Goal: Information Seeking & Learning: Learn about a topic

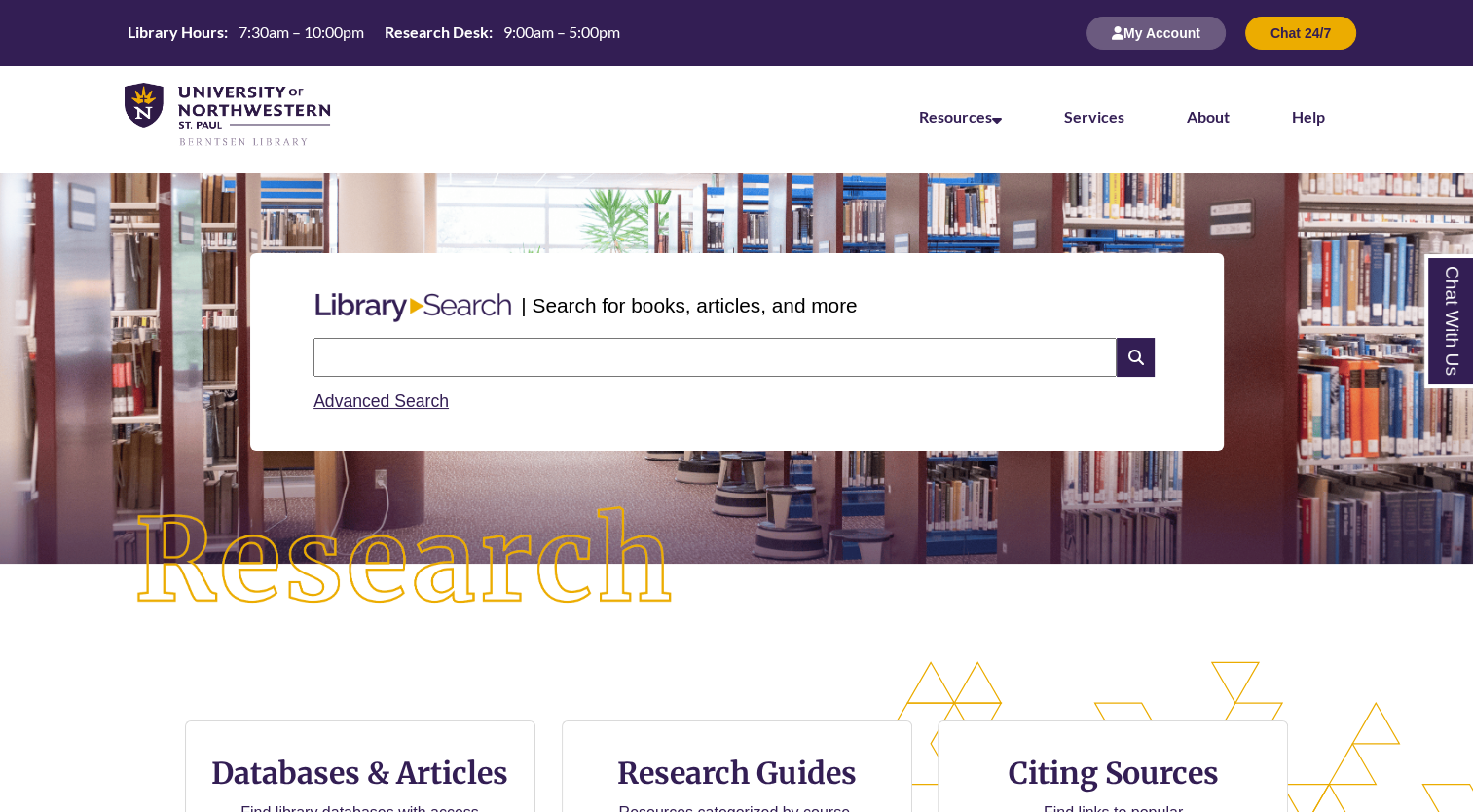
click at [473, 371] on input "text" at bounding box center [715, 358] width 804 height 39
type input "*"
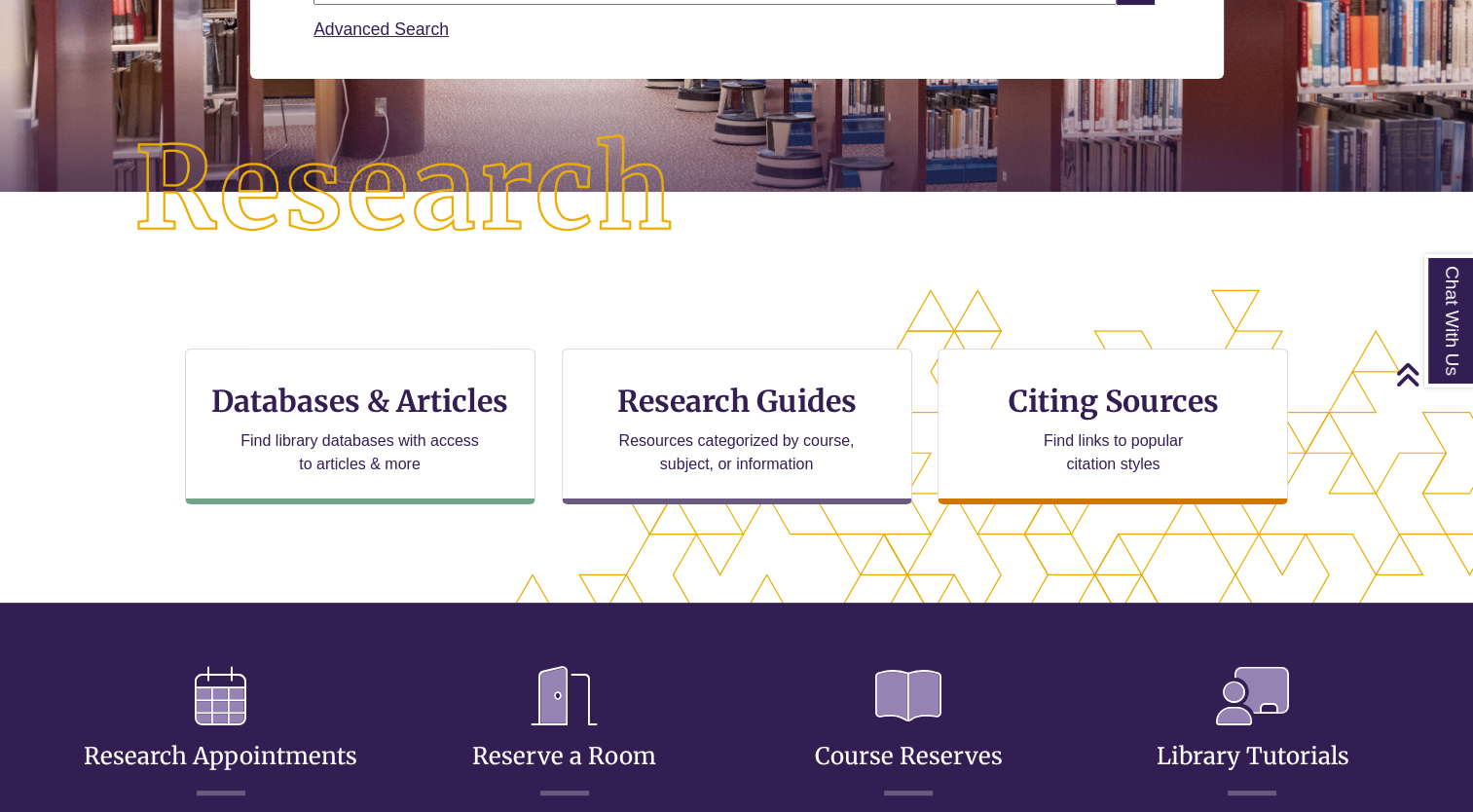
scroll to position [364, 0]
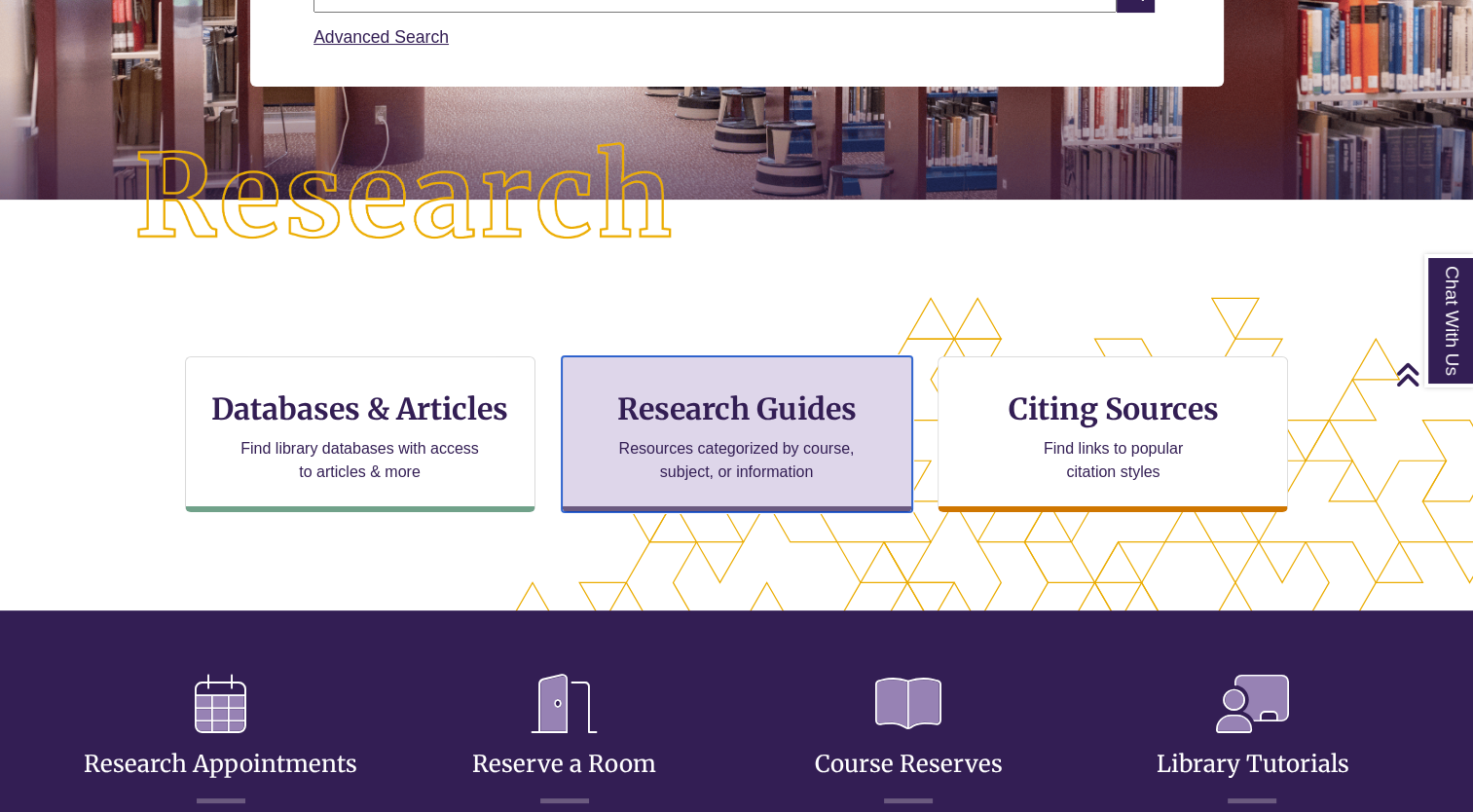
click at [639, 399] on h3 "Research Guides" at bounding box center [737, 408] width 318 height 37
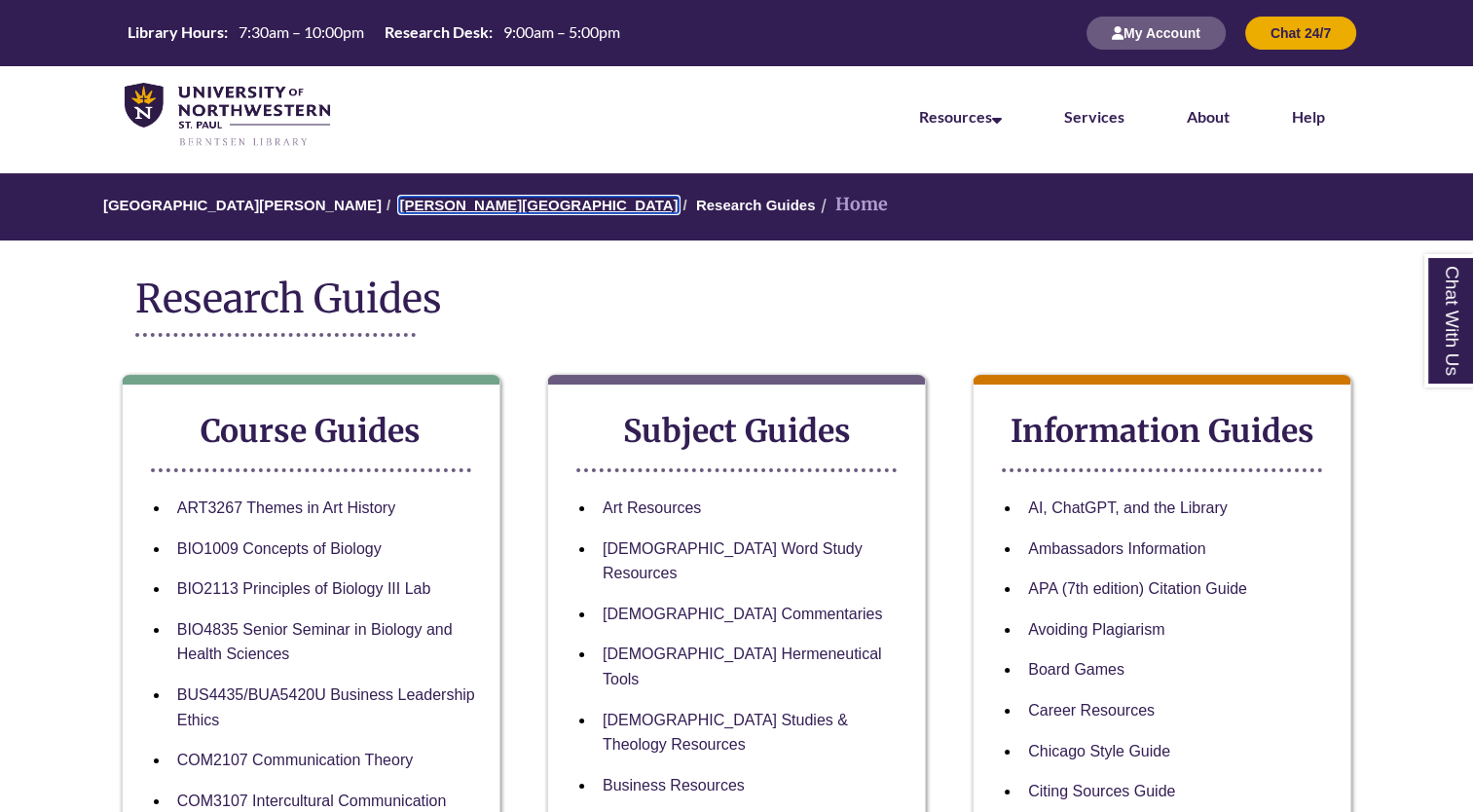
click at [451, 212] on link "[PERSON_NAME][GEOGRAPHIC_DATA]" at bounding box center [538, 205] width 278 height 17
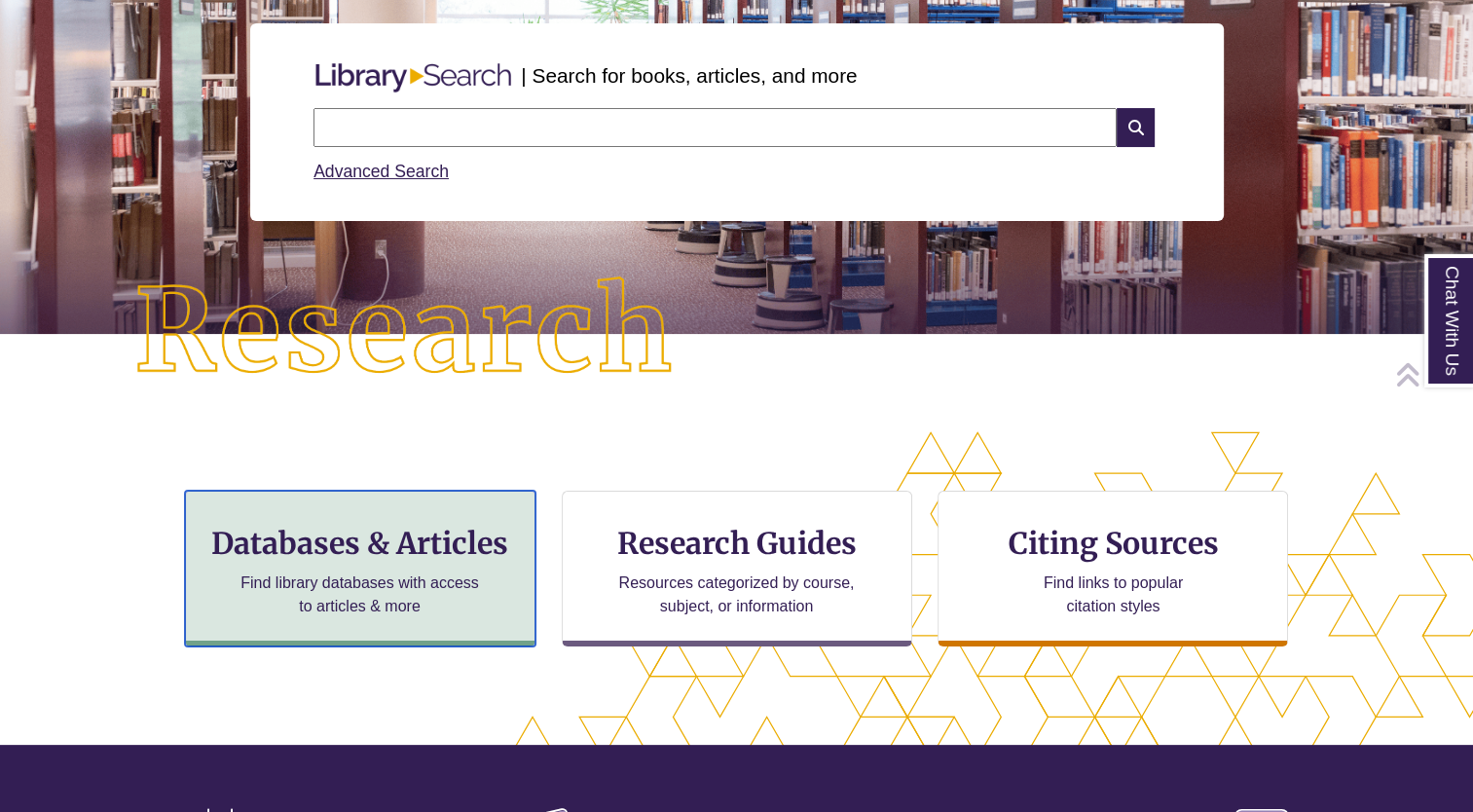
click at [373, 545] on h3 "Databases & Articles" at bounding box center [361, 544] width 318 height 37
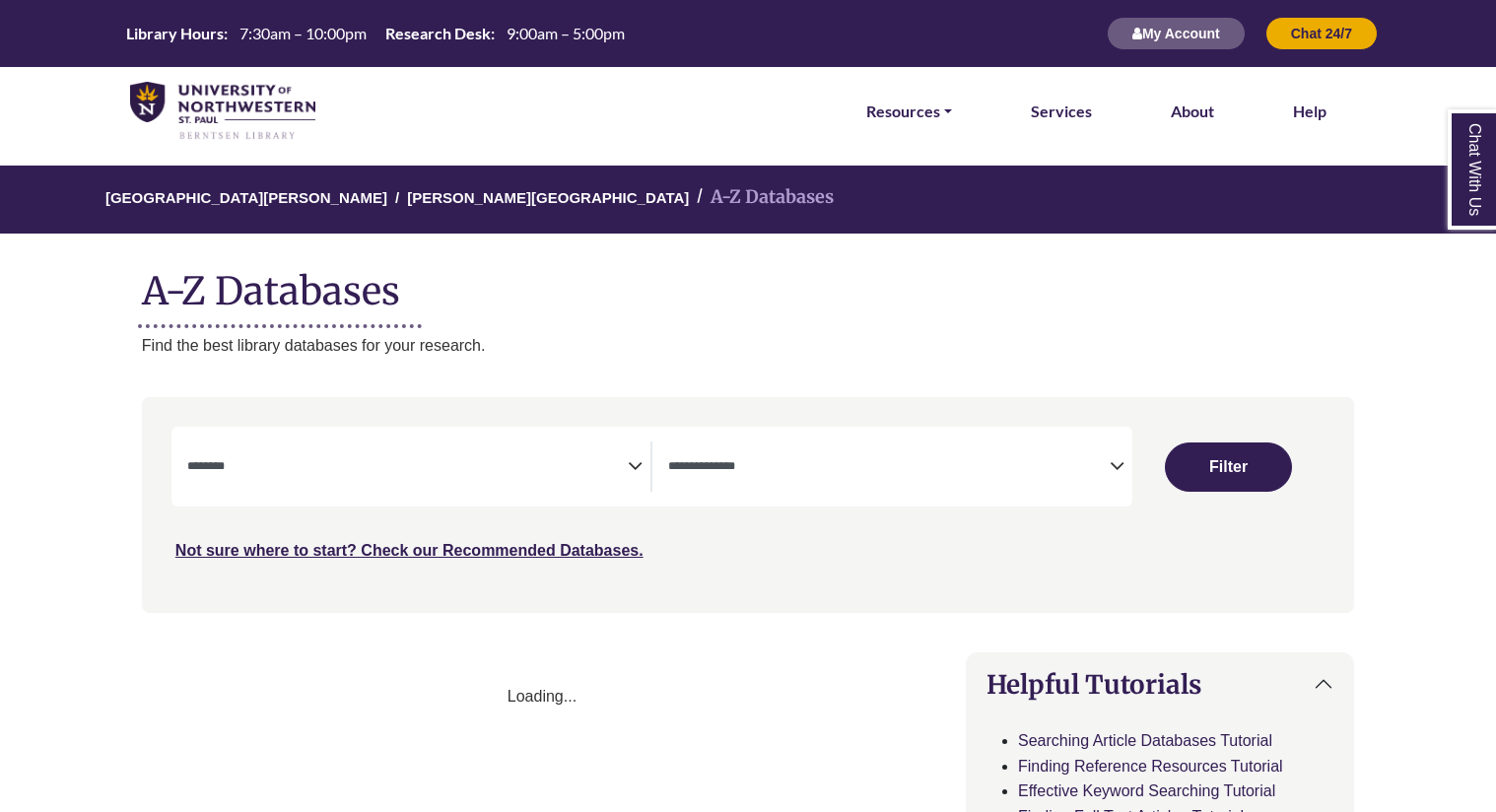
select select "Database Subject Filter"
select select "Database Types Filter"
select select "Database Subject Filter"
select select "Database Types Filter"
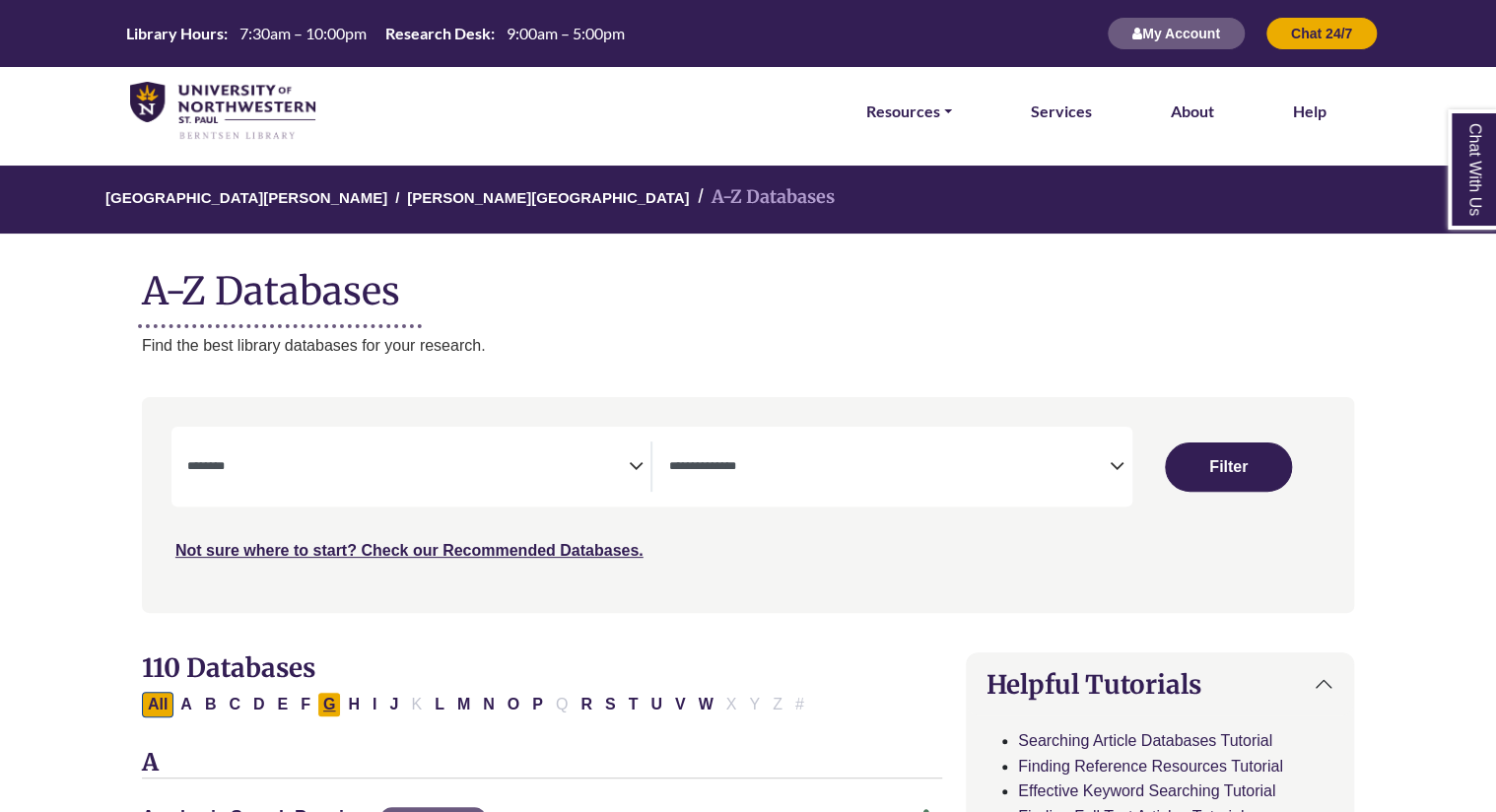
click at [327, 708] on button "G" at bounding box center [329, 705] width 24 height 26
select select "Database Subject Filter"
select select "Database Types Filter"
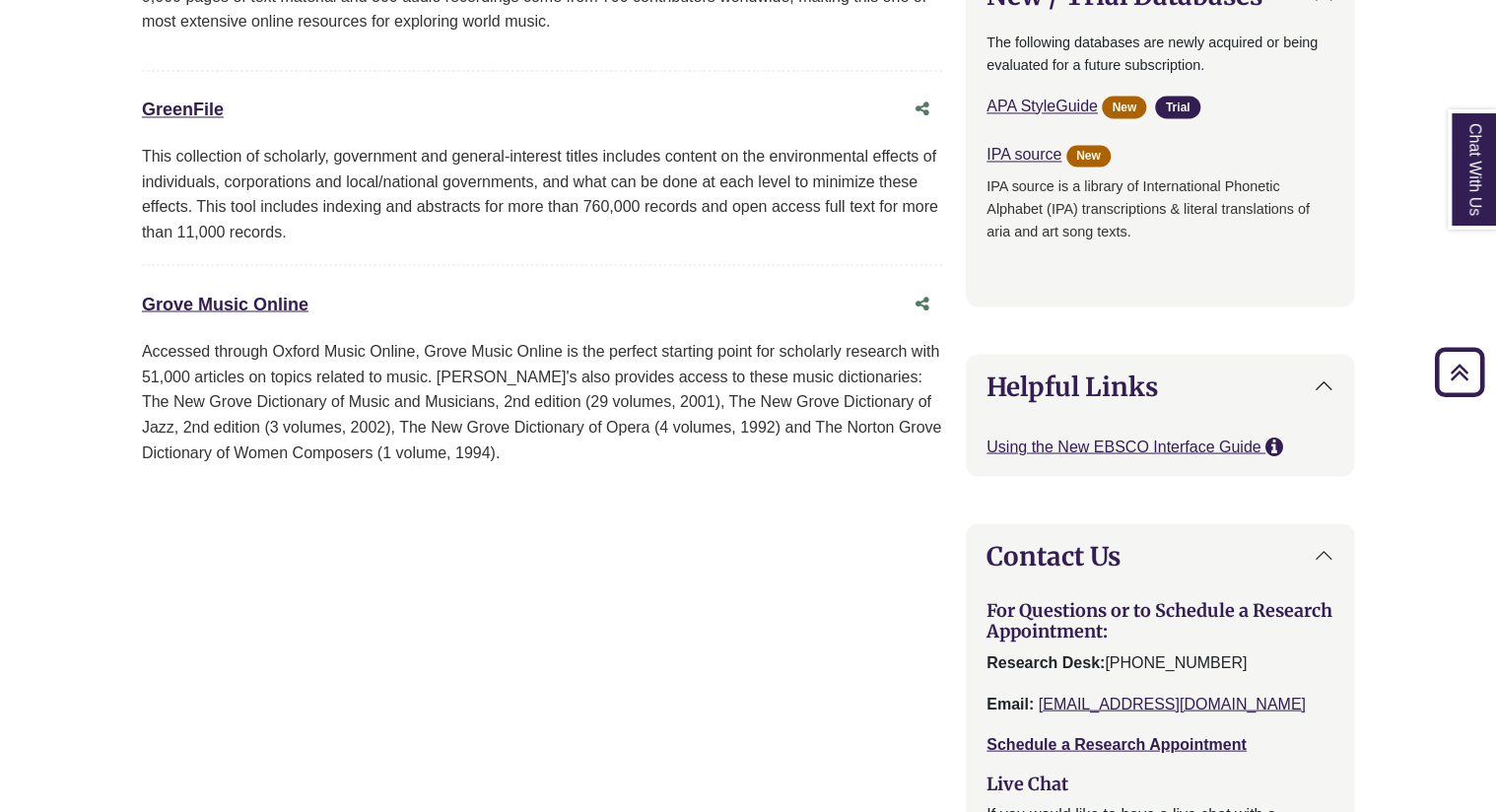
scroll to position [1608, 0]
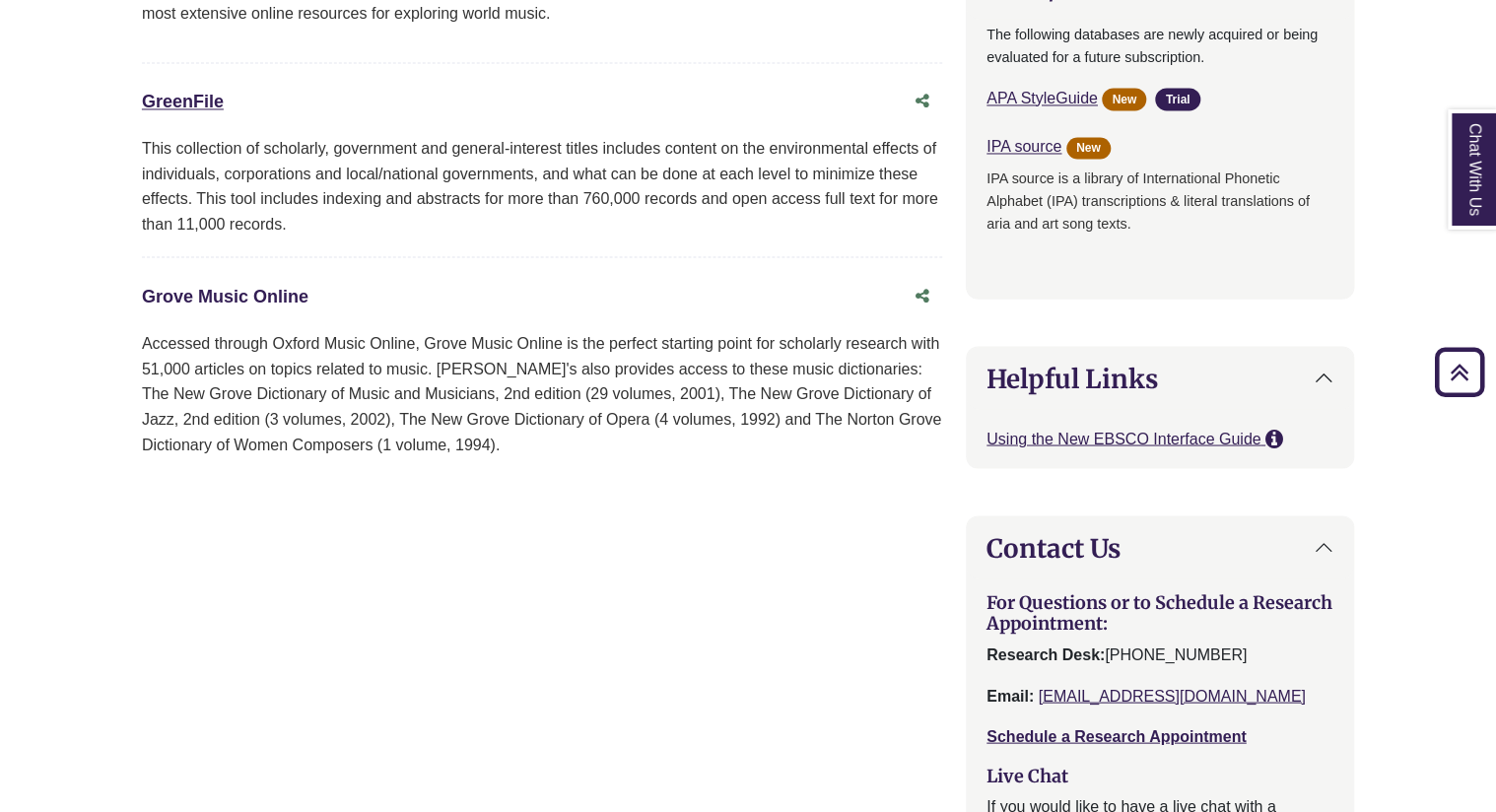
click at [276, 286] on link "Grove Music Online This link opens in a new window" at bounding box center [225, 295] width 167 height 20
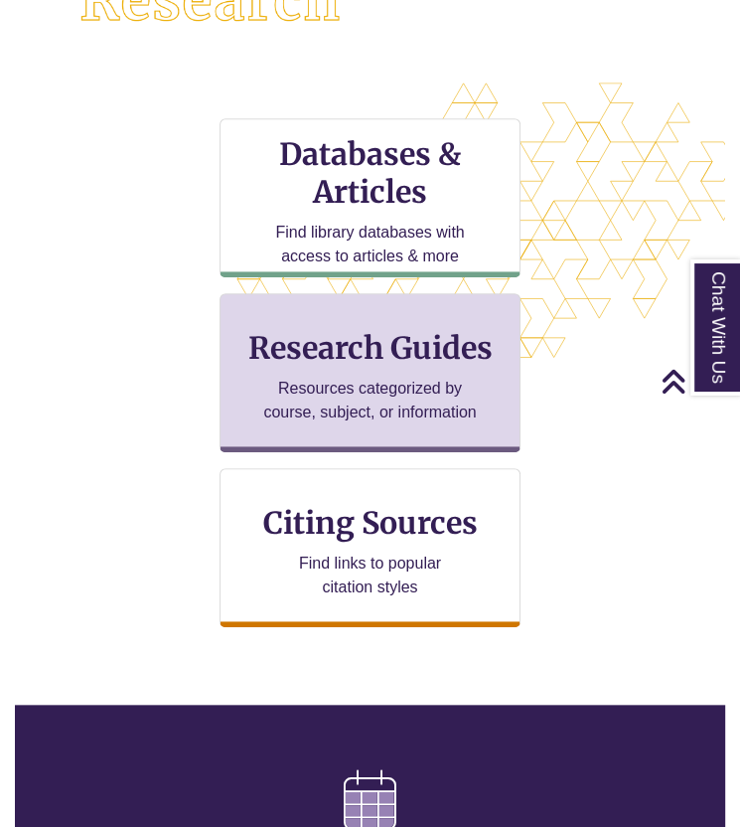
scroll to position [566, 0]
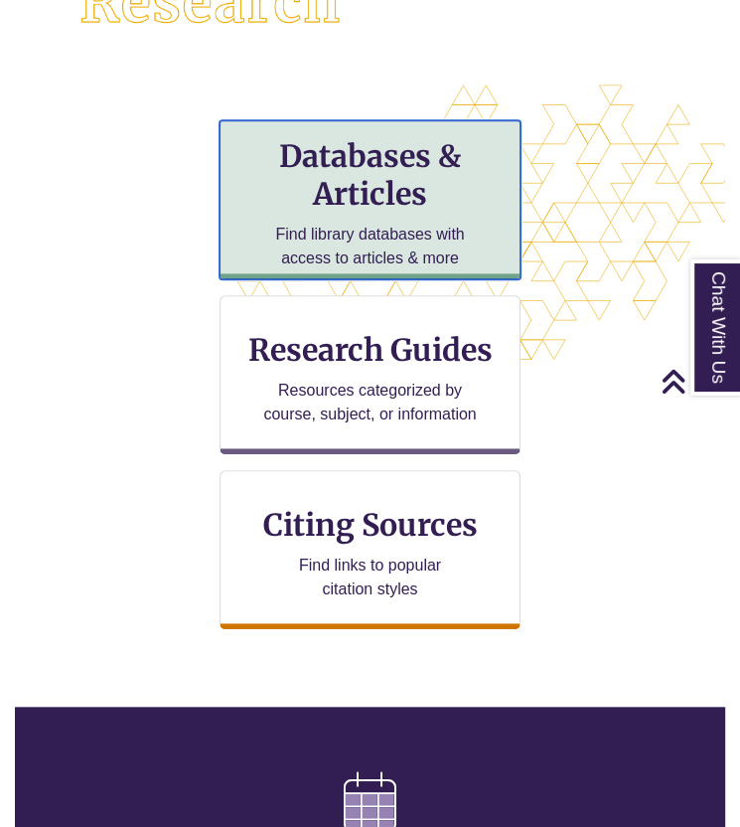
click at [341, 177] on h3 "Databases & Articles" at bounding box center [370, 175] width 268 height 76
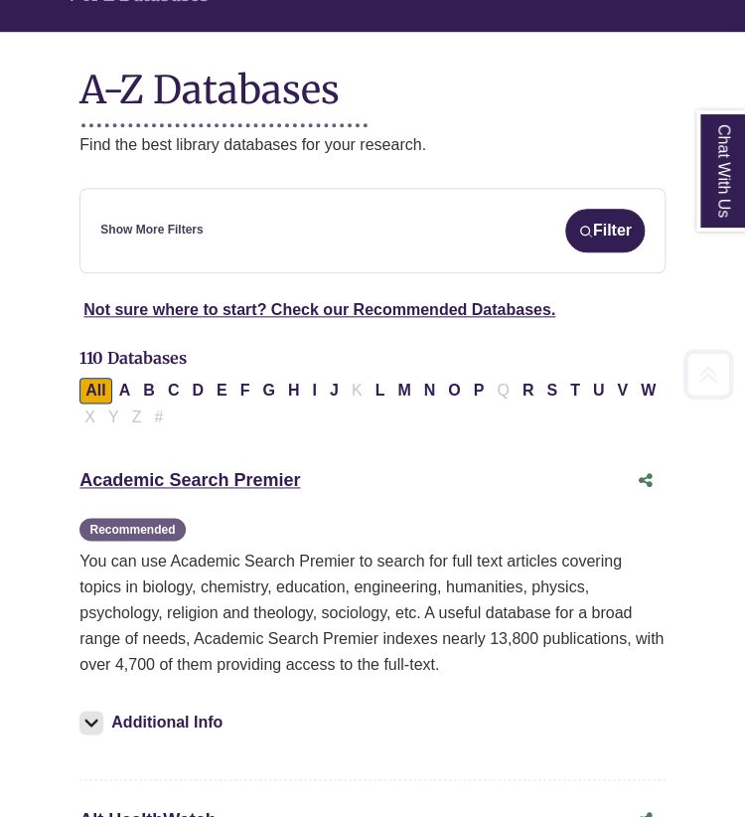
scroll to position [337, 0]
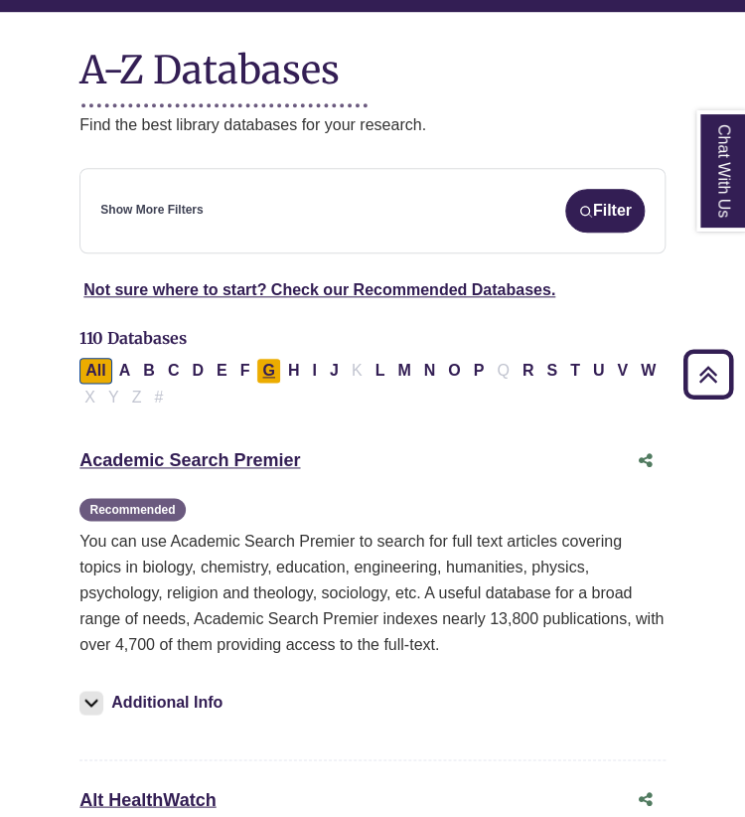
click at [267, 358] on button "G" at bounding box center [268, 371] width 24 height 26
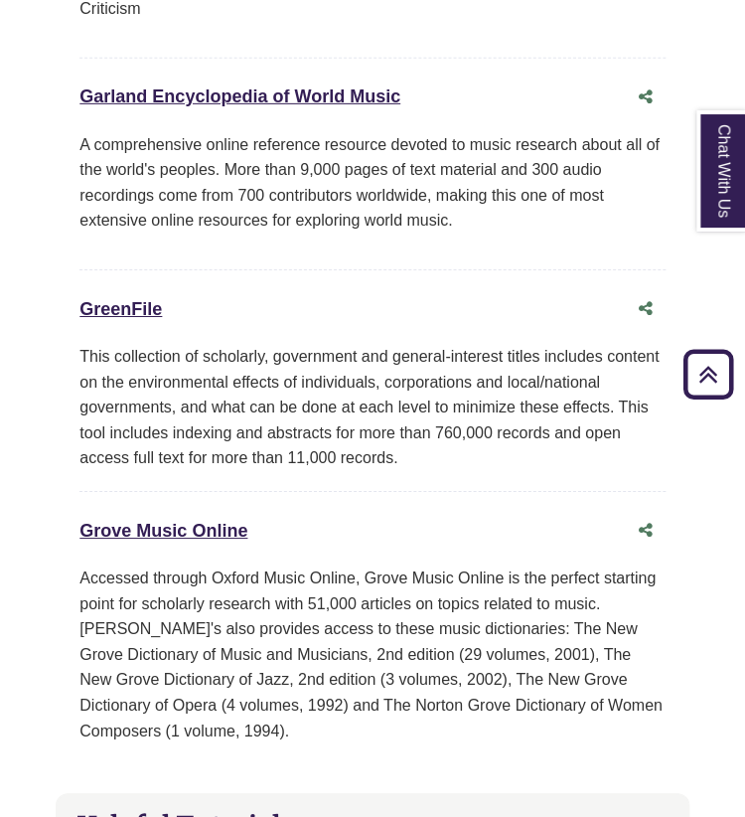
scroll to position [1512, 0]
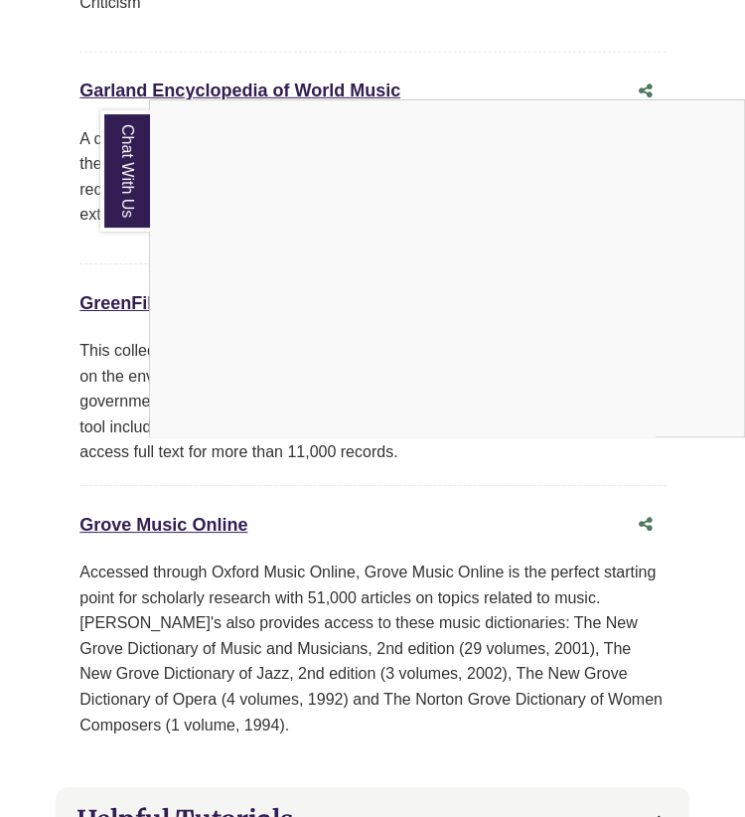
click at [139, 180] on link "Chat With Us" at bounding box center [125, 170] width 50 height 121
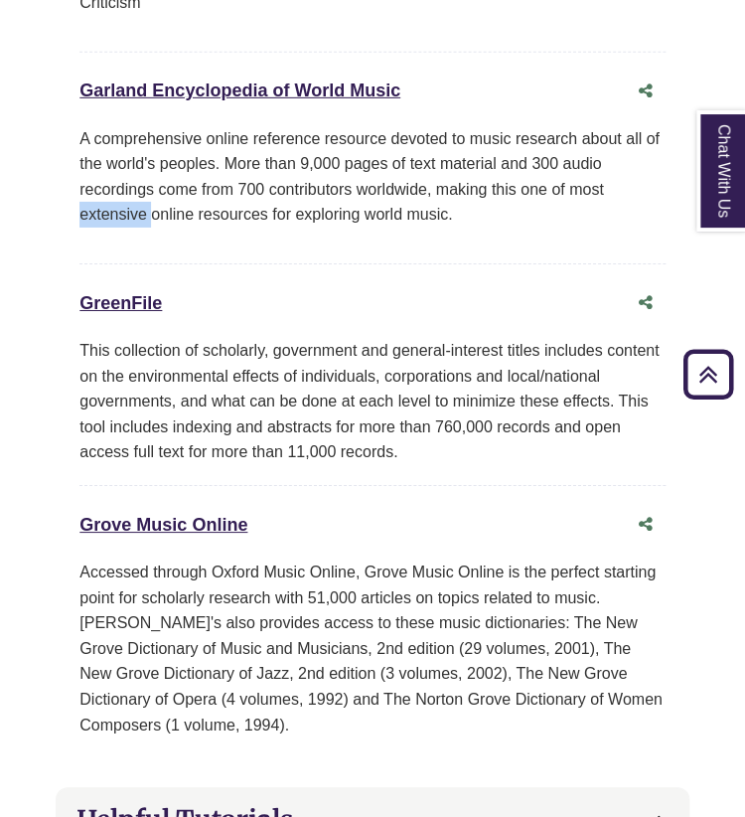
click at [139, 180] on p "A comprehensive online reference resource devoted to music research about all o…" at bounding box center [372, 176] width 586 height 101
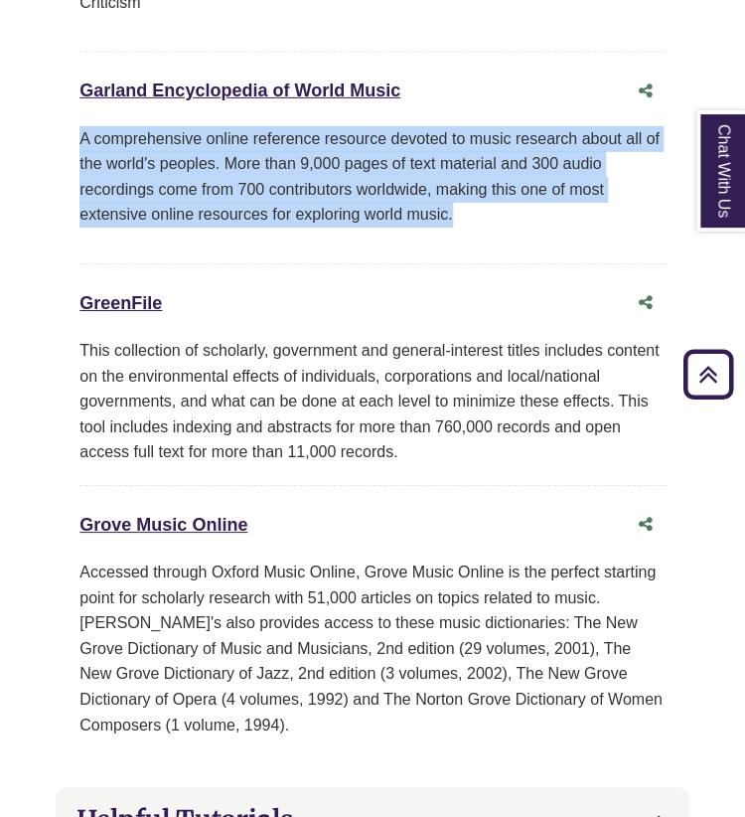
click at [139, 180] on p "A comprehensive online reference resource devoted to music research about all o…" at bounding box center [372, 176] width 586 height 101
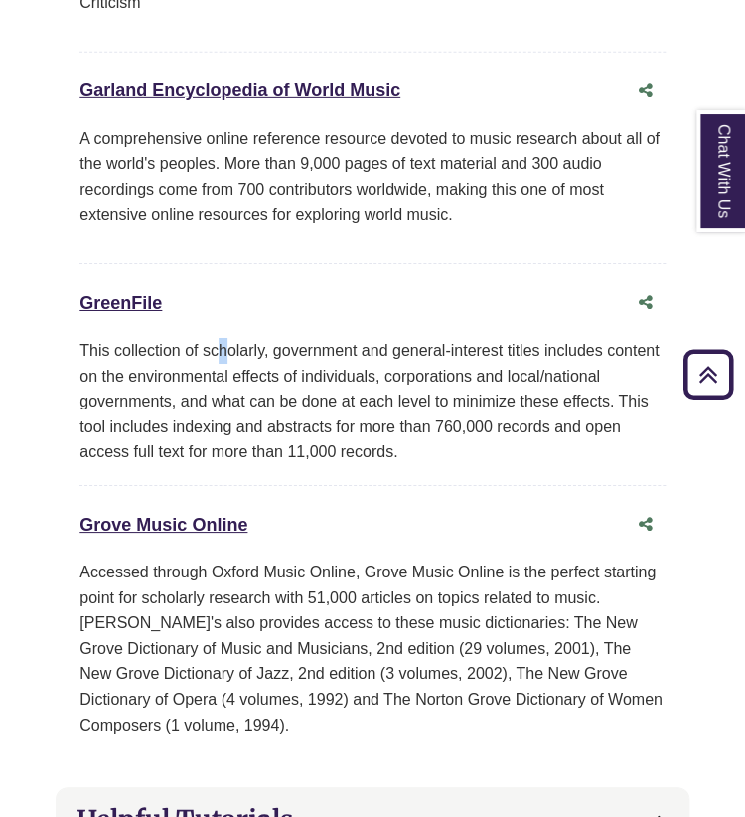
drag, startPoint x: 139, startPoint y: 180, endPoint x: 223, endPoint y: 299, distance: 145.6
click at [223, 299] on div "GreenFile This link opens in a new window This collection of scholarly, governm…" at bounding box center [372, 385] width 586 height 202
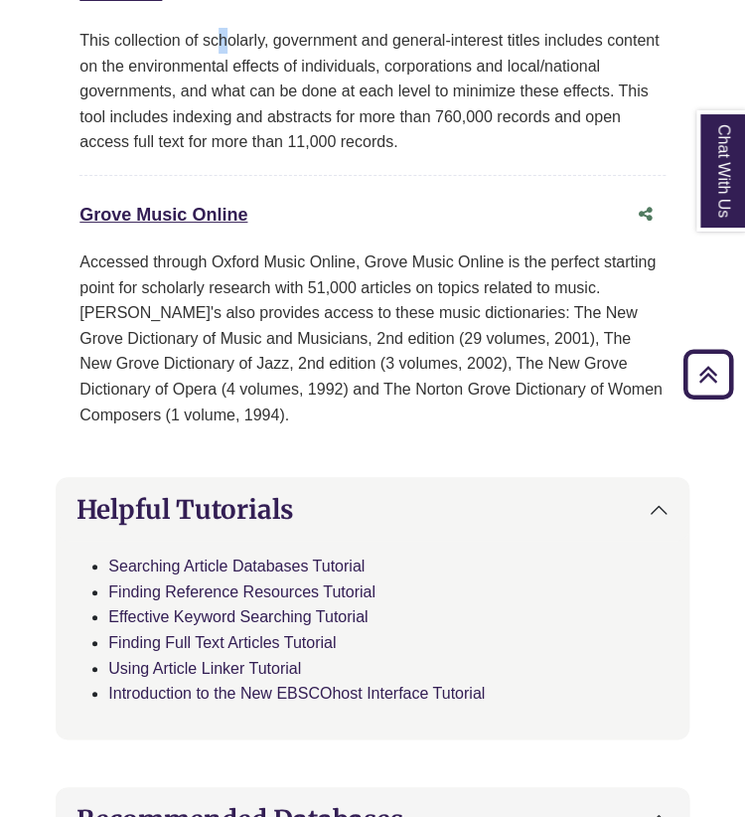
scroll to position [1823, 0]
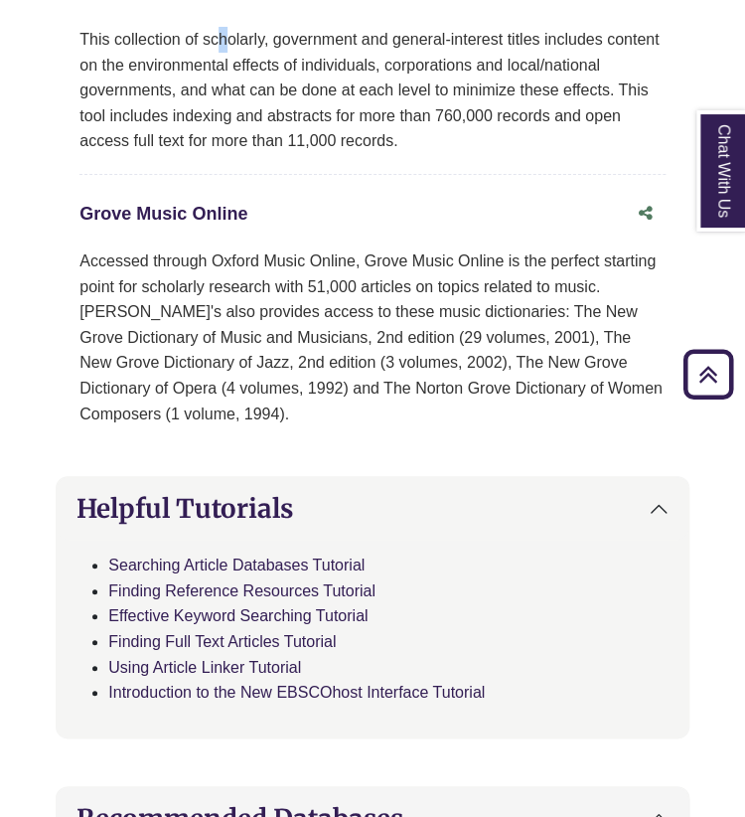
click at [171, 204] on link "Grove Music Online This link opens in a new window" at bounding box center [163, 214] width 168 height 20
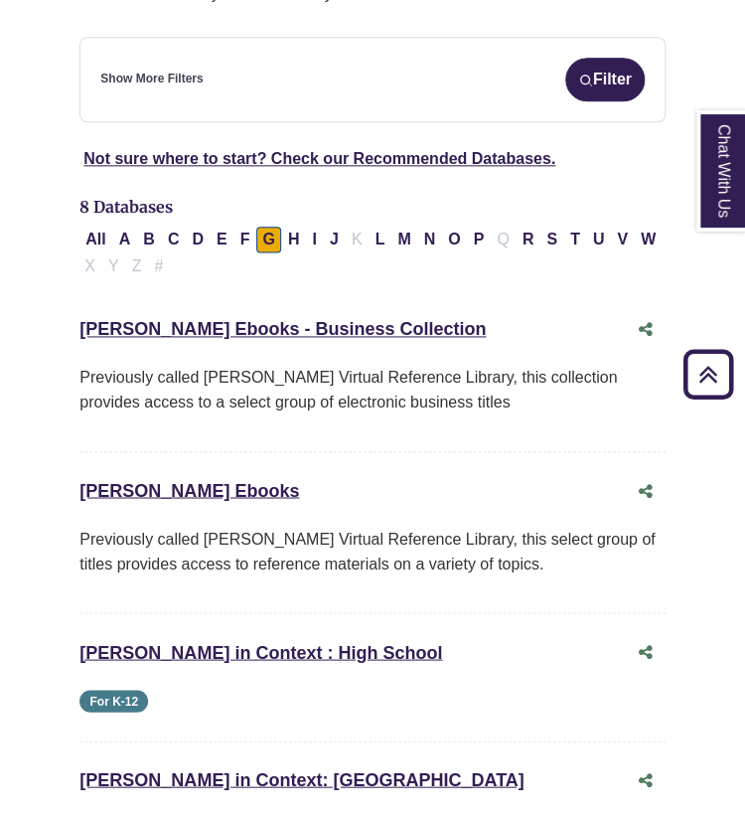
scroll to position [398, 0]
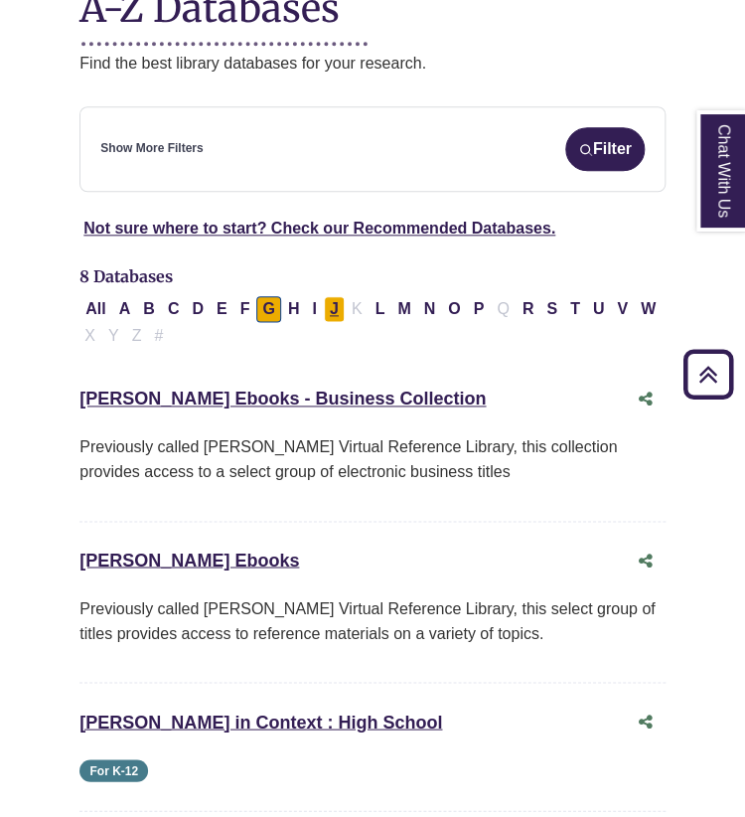
click at [324, 296] on button "J" at bounding box center [334, 309] width 21 height 26
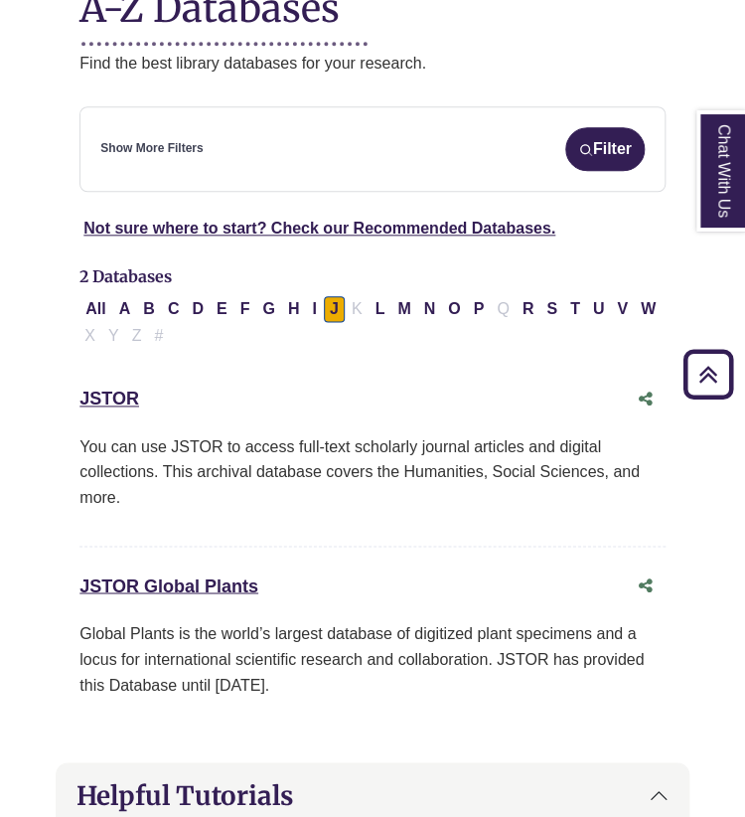
click at [109, 350] on div "2 Databases Clear Filters/Browse All Databases All A B C D E F G H I J K L M N …" at bounding box center [373, 513] width 634 height 498
click at [113, 389] on link "JSTOR This link opens in a new window" at bounding box center [109, 399] width 60 height 20
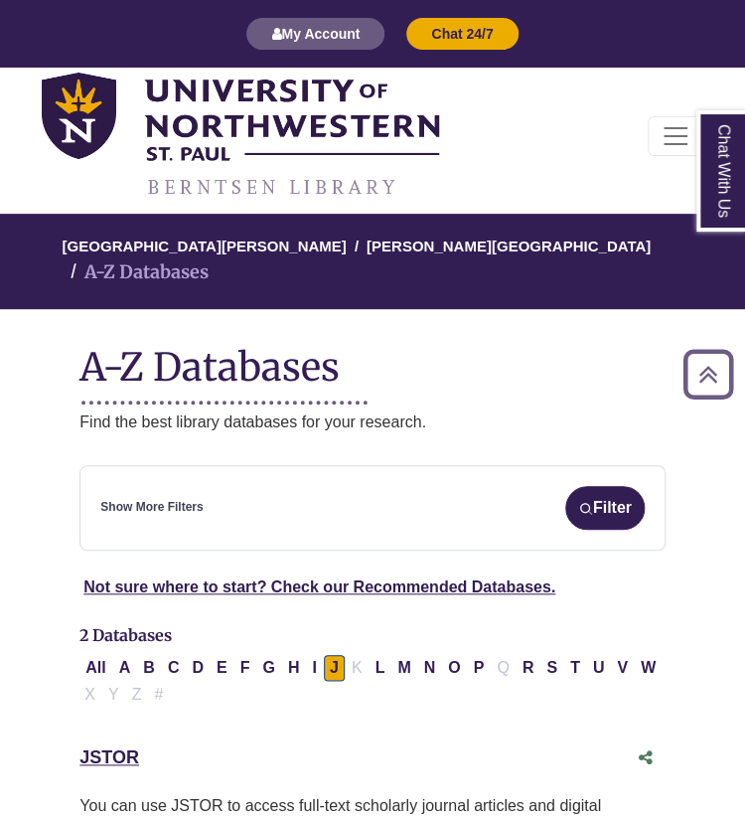
click at [290, 181] on img at bounding box center [240, 136] width 397 height 126
